Goal: Task Accomplishment & Management: Manage account settings

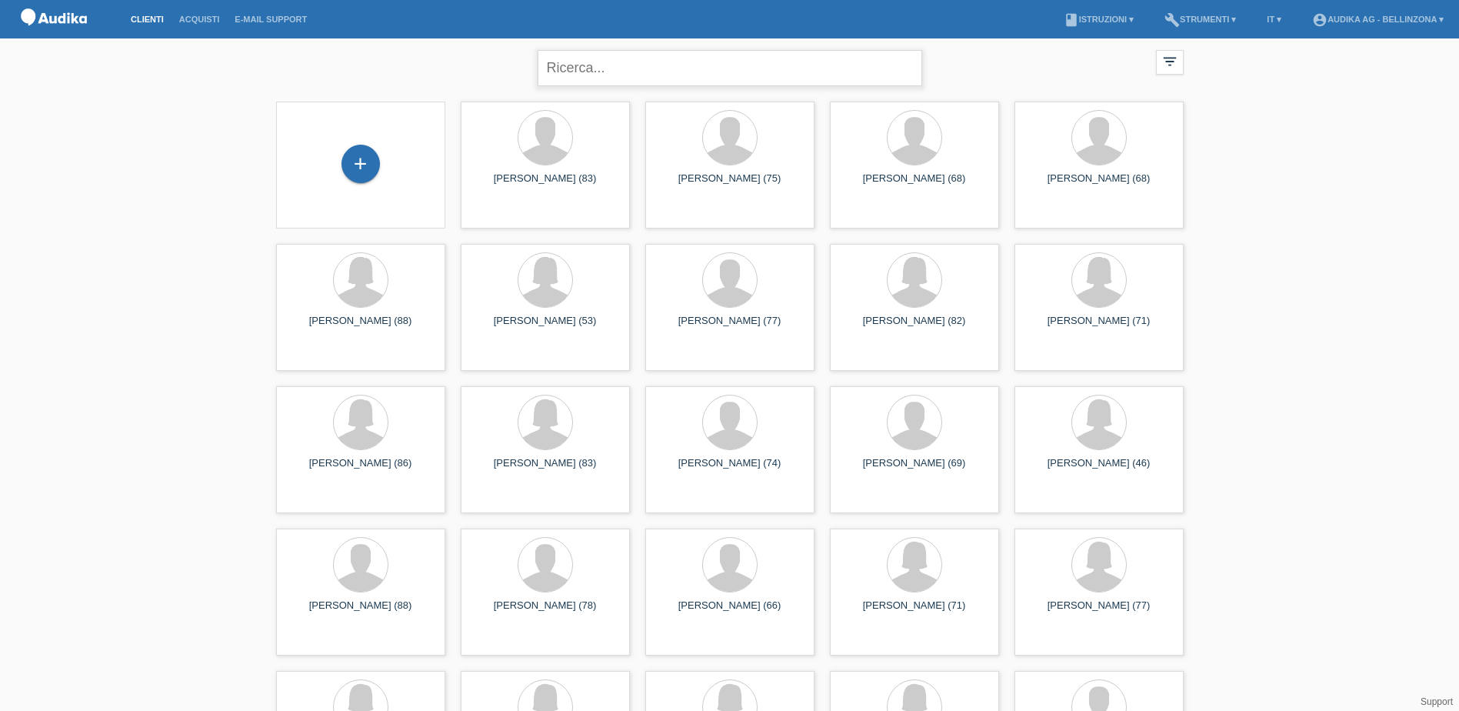
drag, startPoint x: 601, startPoint y: 74, endPoint x: 642, endPoint y: 66, distance: 42.2
click at [601, 74] on input "text" at bounding box center [730, 68] width 385 height 36
type input "[PERSON_NAME]"
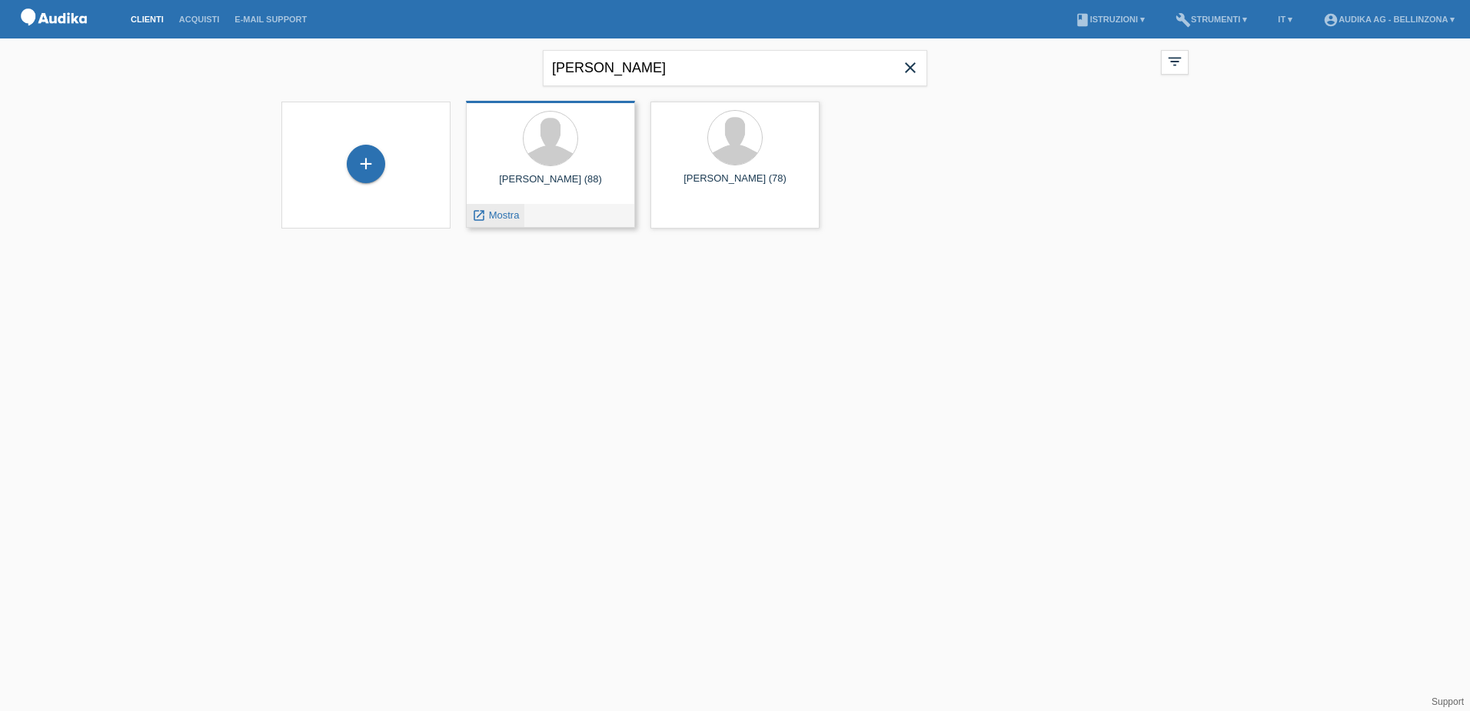
click at [503, 211] on span "Mostra" at bounding box center [504, 215] width 31 height 12
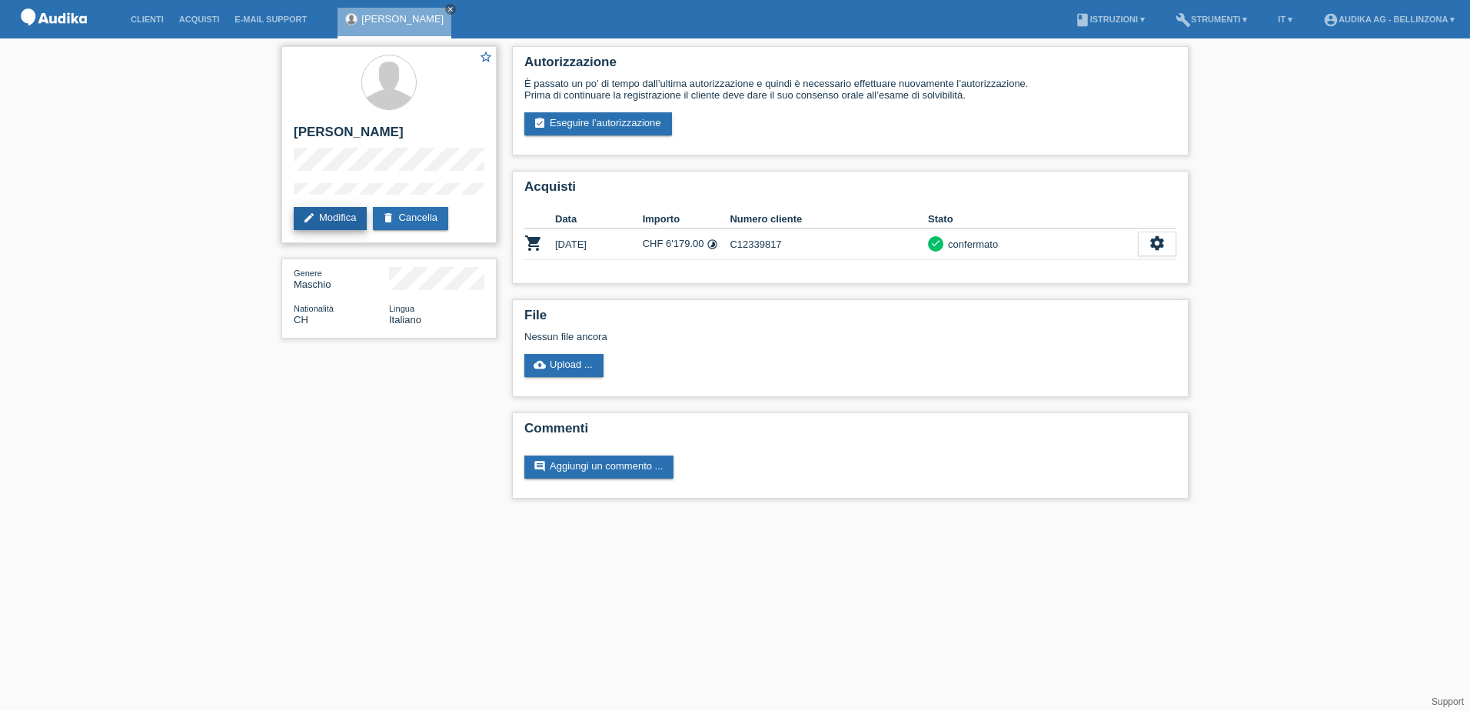
click at [334, 215] on link "edit Modifica" at bounding box center [330, 218] width 73 height 23
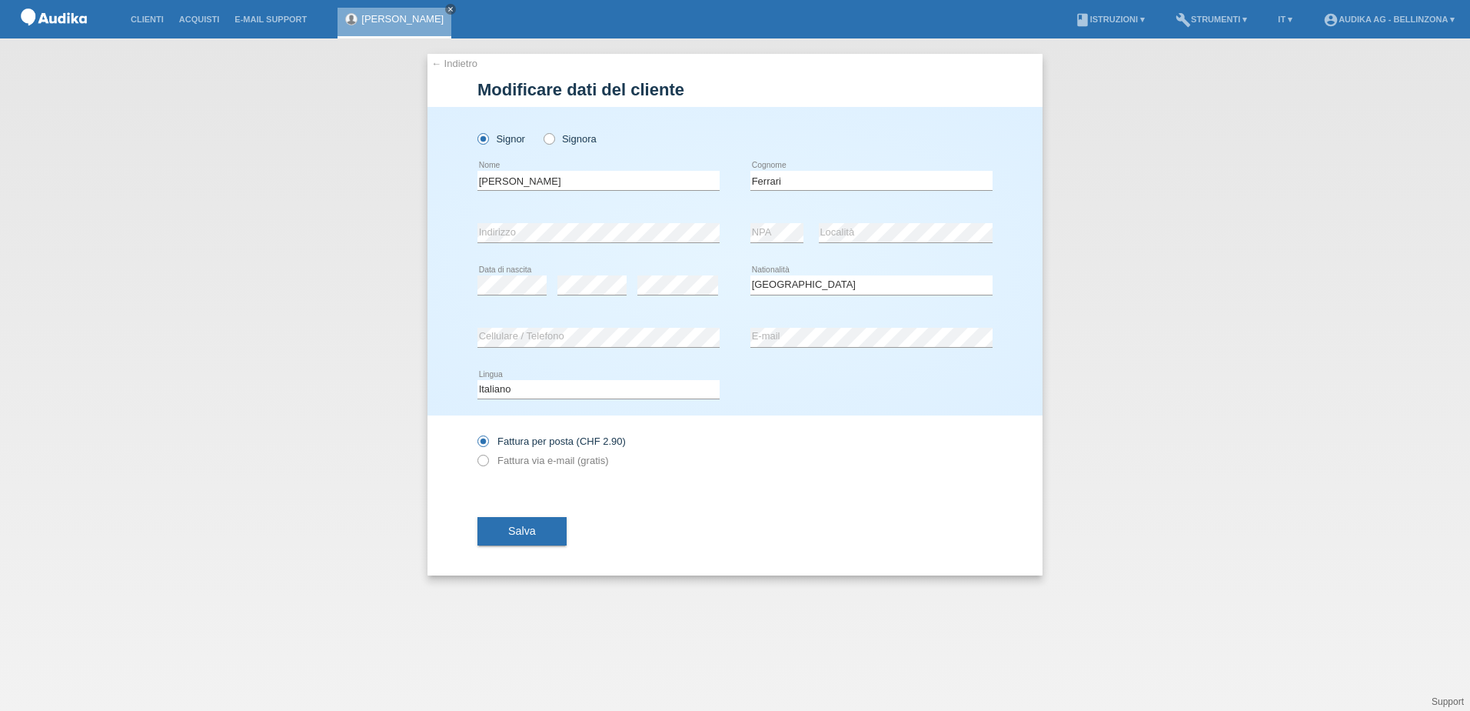
select select "CH"
click at [533, 537] on button "Salva" at bounding box center [522, 531] width 89 height 29
